Goal: Find specific page/section: Find specific page/section

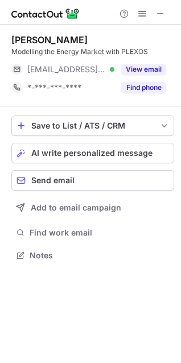
scroll to position [248, 181]
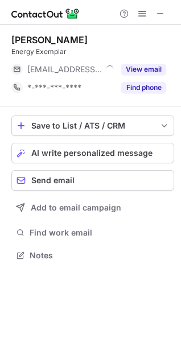
scroll to position [248, 181]
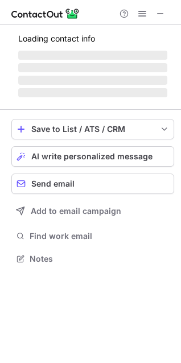
scroll to position [276, 181]
